Goal: Task Accomplishment & Management: Manage account settings

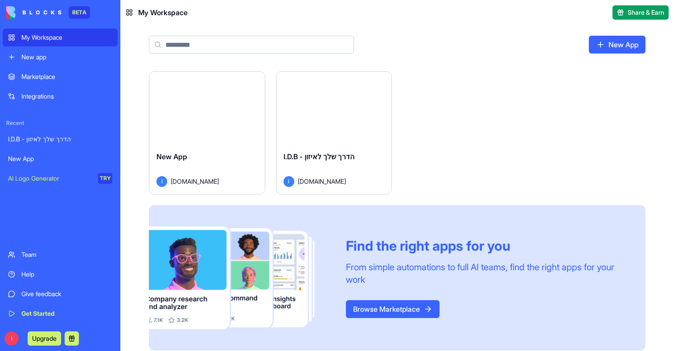
click at [319, 104] on button "Launch" at bounding box center [333, 108] width 67 height 18
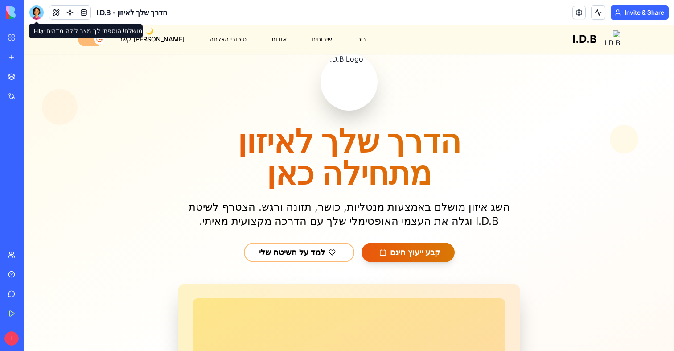
click at [37, 16] on div at bounding box center [36, 12] width 14 height 14
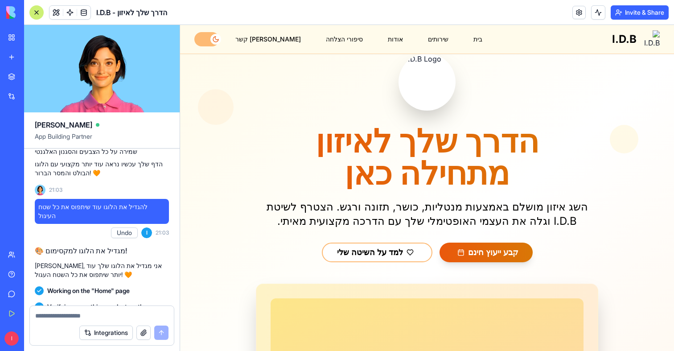
scroll to position [2318, 0]
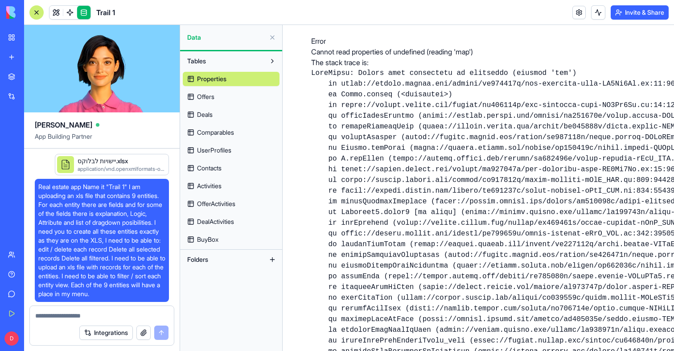
scroll to position [33500, 0]
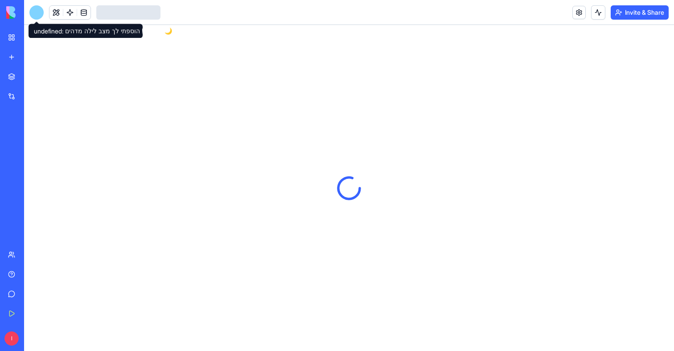
click at [37, 14] on div at bounding box center [36, 12] width 14 height 14
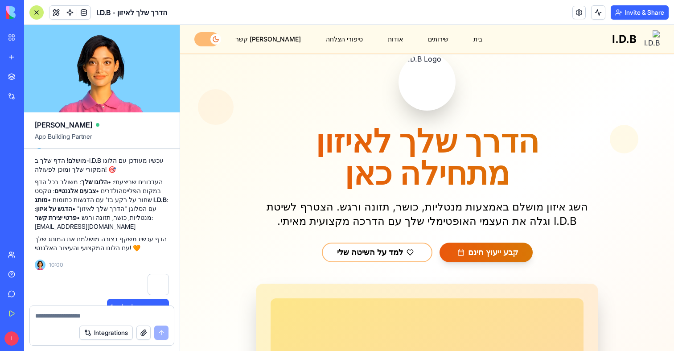
scroll to position [1643, 0]
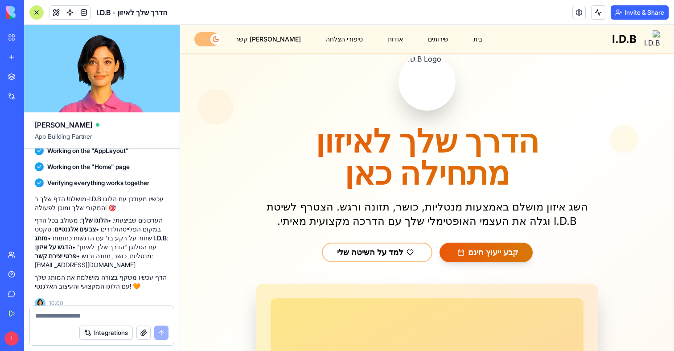
click at [12, 43] on link "My Workspace" at bounding box center [21, 38] width 36 height 18
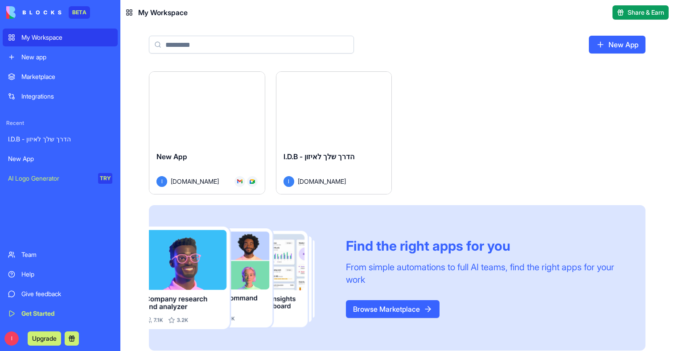
click at [199, 123] on div "Launch" at bounding box center [206, 108] width 115 height 72
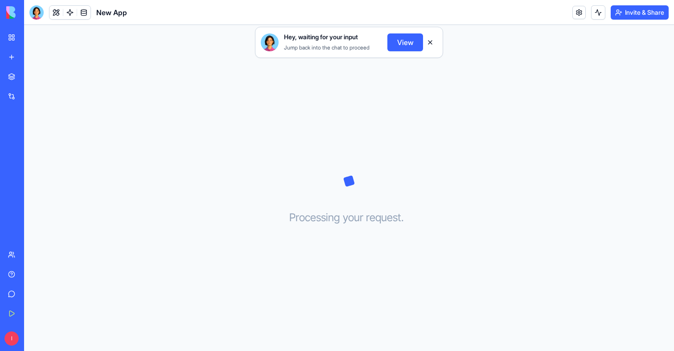
click at [38, 31] on link "My Workspace" at bounding box center [21, 38] width 36 height 18
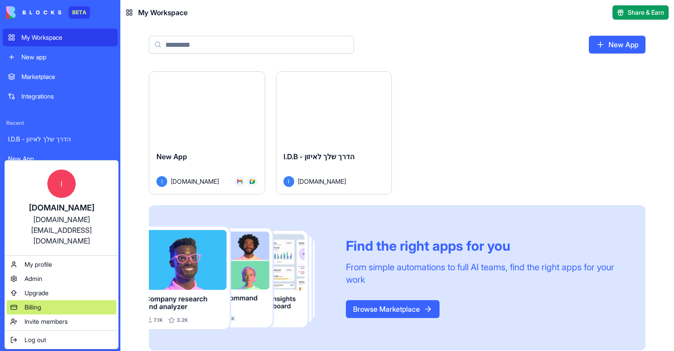
click at [34, 303] on span "Billing" at bounding box center [33, 307] width 16 height 9
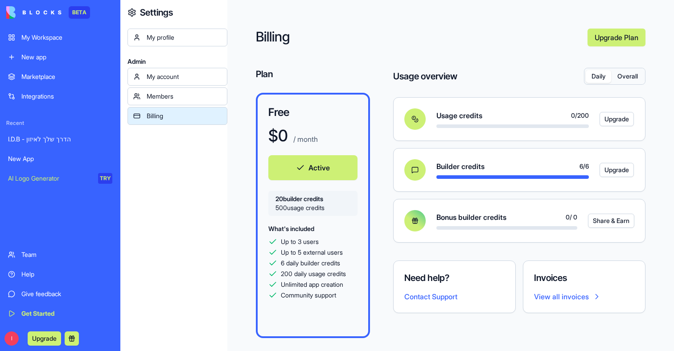
click at [623, 76] on button "Overall" at bounding box center [627, 76] width 33 height 13
click at [597, 76] on button "Daily" at bounding box center [598, 76] width 25 height 13
click at [623, 79] on button "Overall" at bounding box center [627, 76] width 33 height 13
click at [584, 77] on div "Daily Overall" at bounding box center [614, 76] width 61 height 16
click at [587, 84] on div "Daily Overall" at bounding box center [614, 76] width 61 height 16
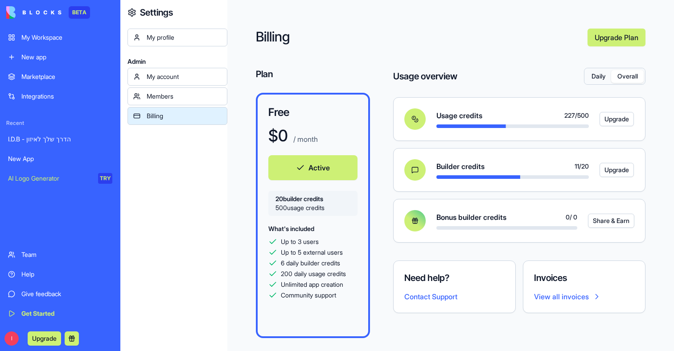
click at [590, 82] on div "Daily Overall" at bounding box center [614, 76] width 61 height 16
click at [594, 76] on button "Daily" at bounding box center [598, 76] width 25 height 13
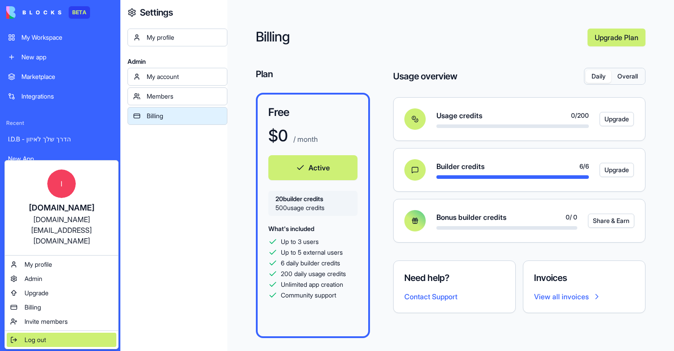
click at [35, 335] on span "Log out" at bounding box center [35, 339] width 21 height 9
